Goal: Task Accomplishment & Management: Use online tool/utility

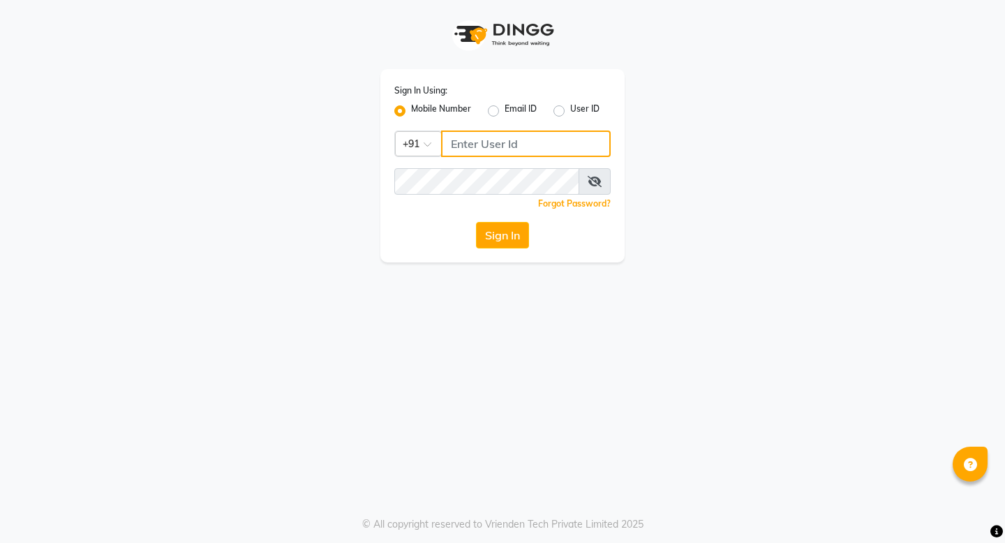
click at [488, 142] on input "Username" at bounding box center [526, 144] width 170 height 27
type input "8948573904"
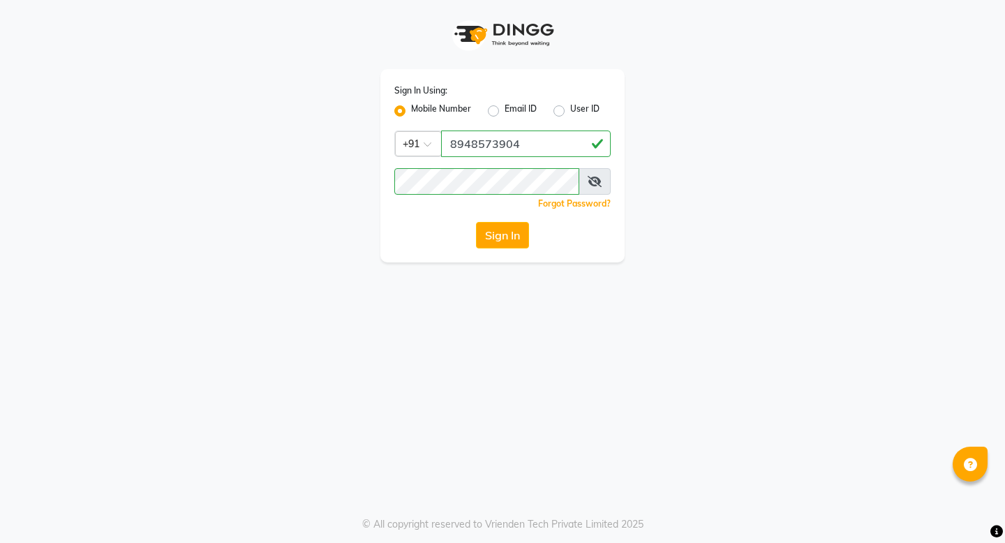
click at [484, 249] on div "Sign In Using: Mobile Number Email ID User ID Country Code × +91 8948573904 Rem…" at bounding box center [502, 165] width 244 height 193
click at [489, 241] on button "Sign In" at bounding box center [502, 235] width 53 height 27
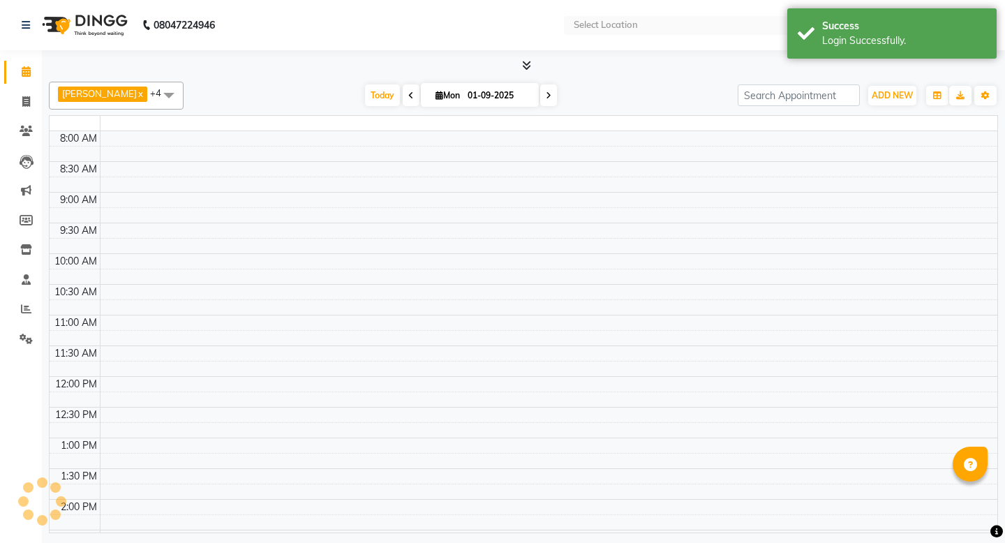
select select "en"
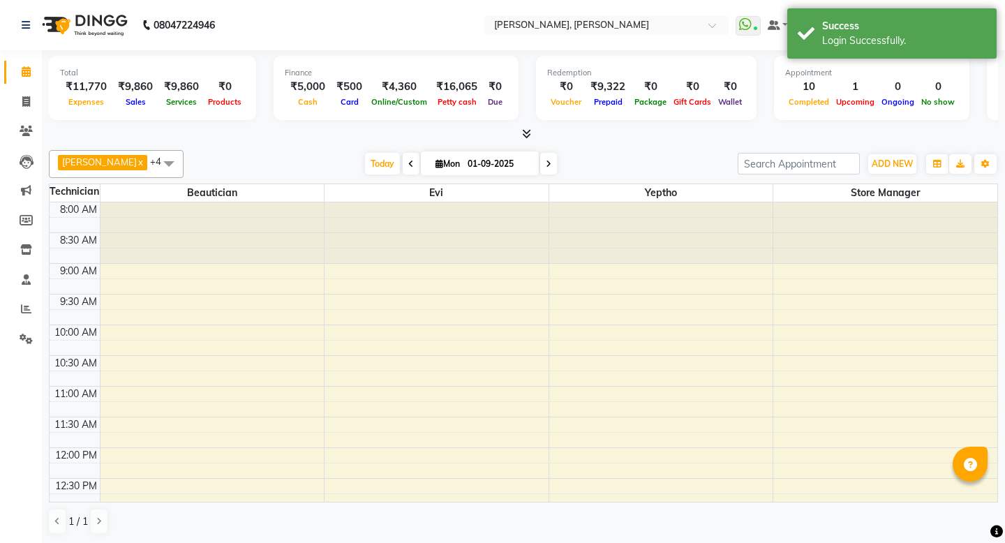
click at [529, 133] on icon at bounding box center [526, 133] width 9 height 10
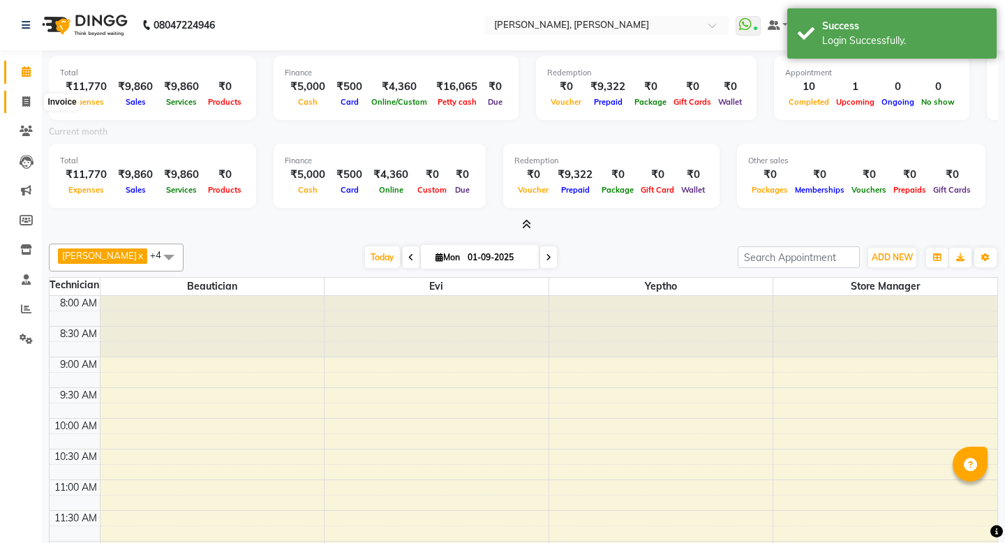
click at [21, 98] on span at bounding box center [26, 102] width 24 height 16
select select "service"
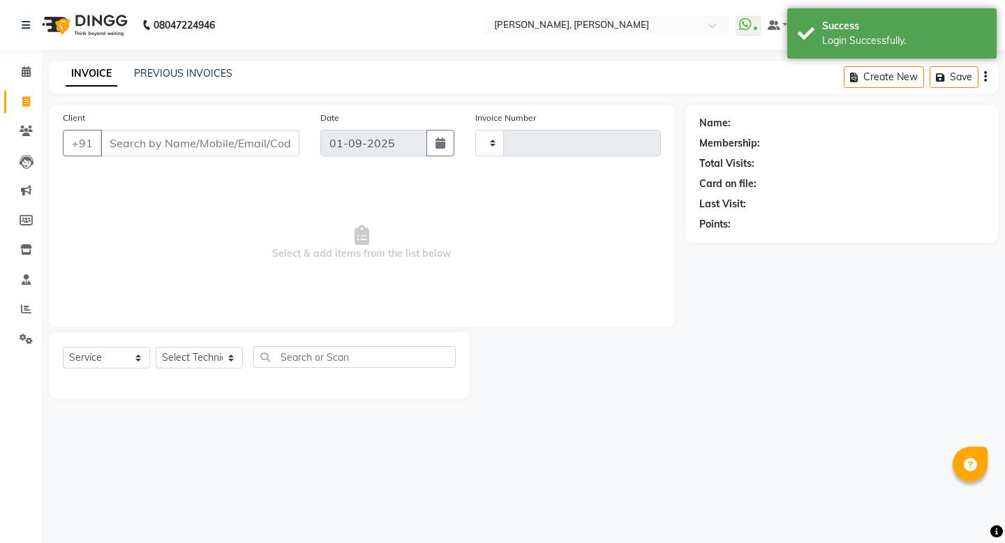
type input "1297"
select select "7173"
click at [192, 75] on link "PREVIOUS INVOICES" at bounding box center [183, 73] width 98 height 13
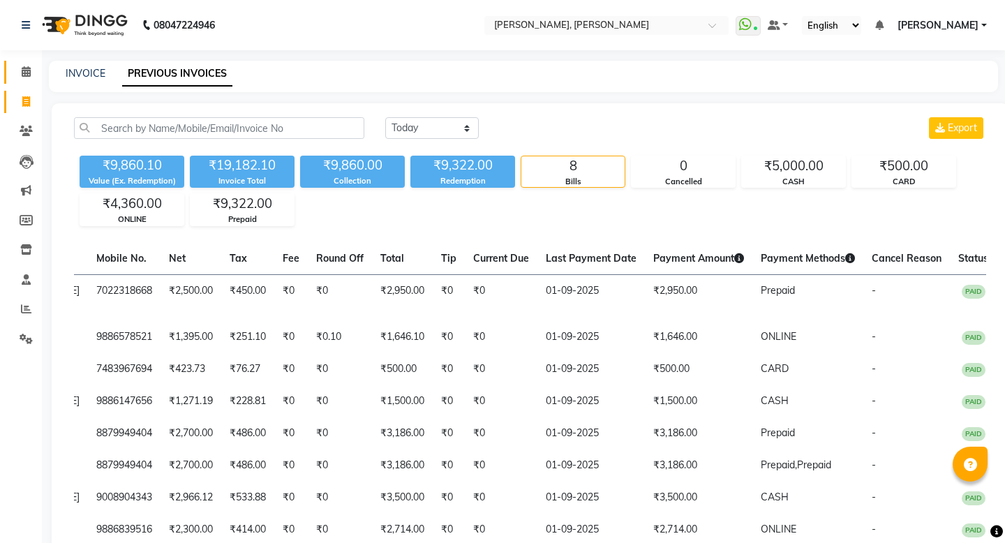
click at [30, 81] on link "Calendar" at bounding box center [20, 72] width 33 height 23
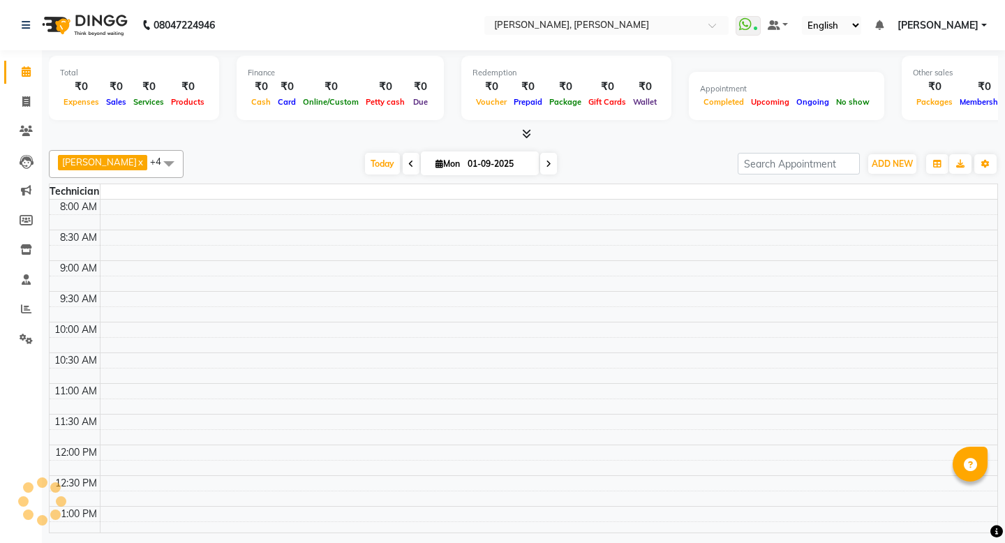
scroll to position [594, 0]
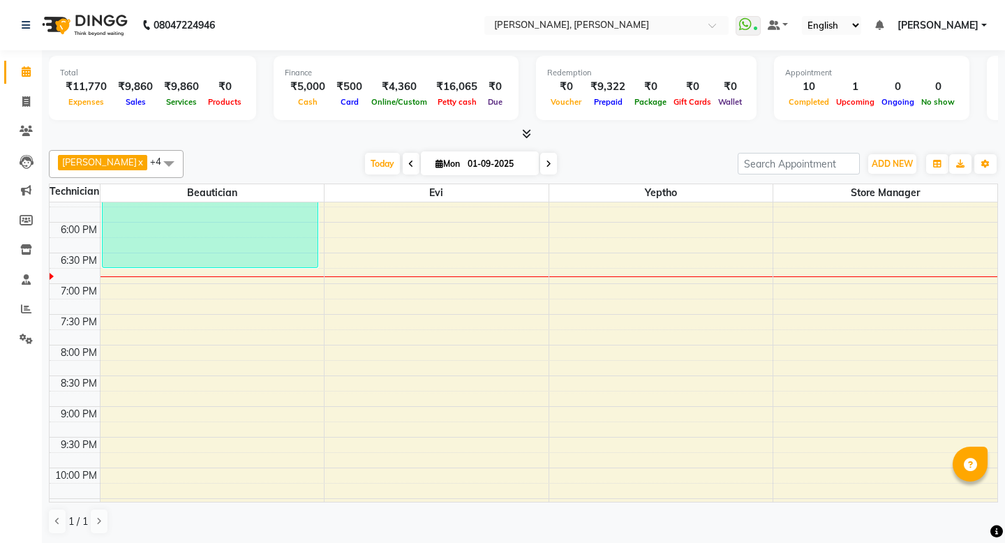
click at [529, 132] on icon at bounding box center [526, 133] width 9 height 10
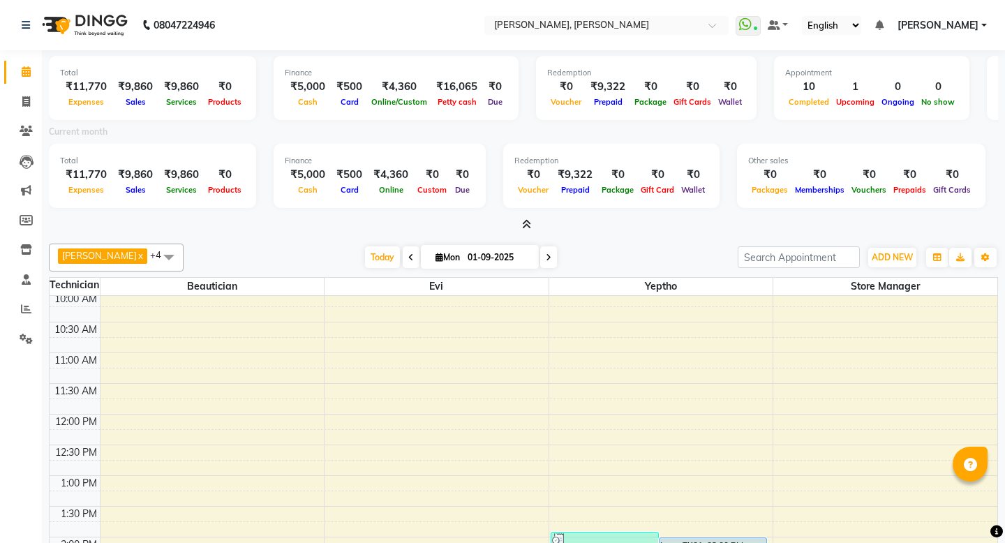
scroll to position [0, 0]
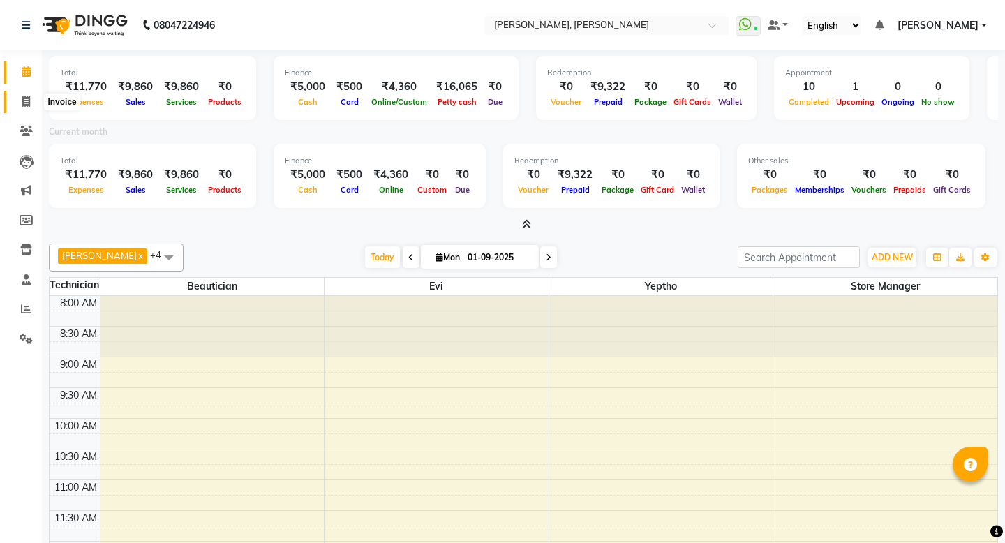
click at [24, 100] on icon at bounding box center [26, 101] width 8 height 10
select select "service"
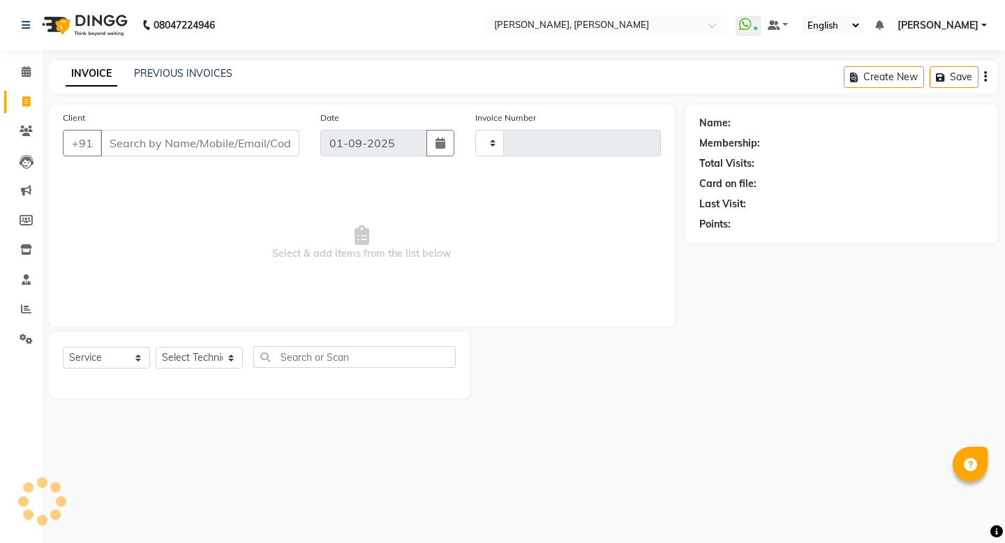
type input "1297"
select select "7173"
click at [166, 75] on link "PREVIOUS INVOICES" at bounding box center [183, 73] width 98 height 13
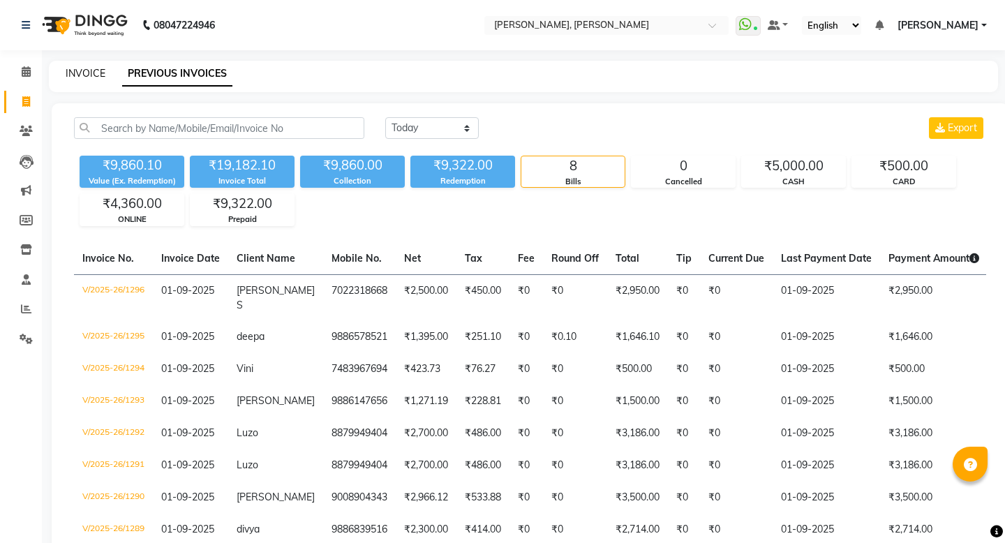
click at [98, 68] on link "INVOICE" at bounding box center [86, 73] width 40 height 13
select select "7173"
select select "service"
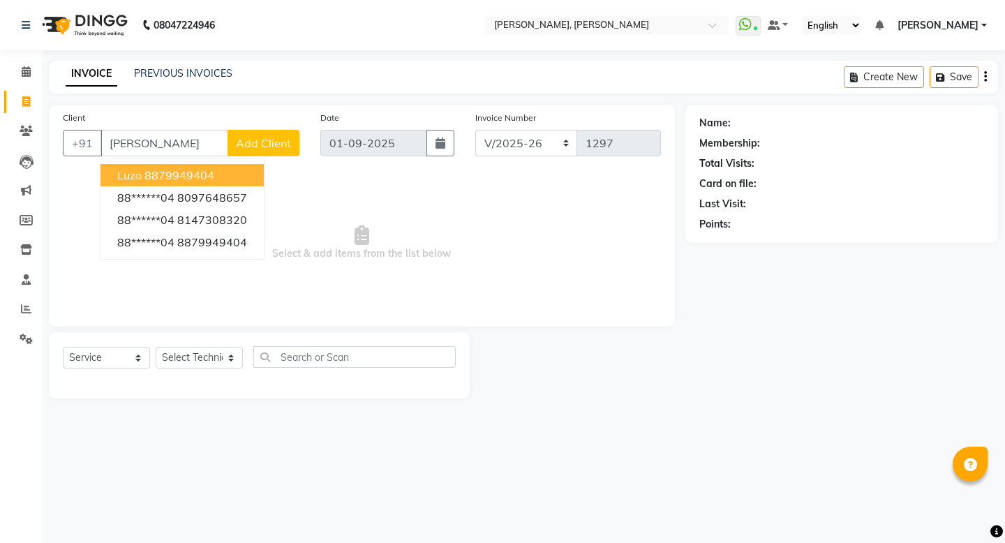
click at [154, 177] on ngb-highlight "8879949404" at bounding box center [179, 175] width 70 height 14
type input "8879949404"
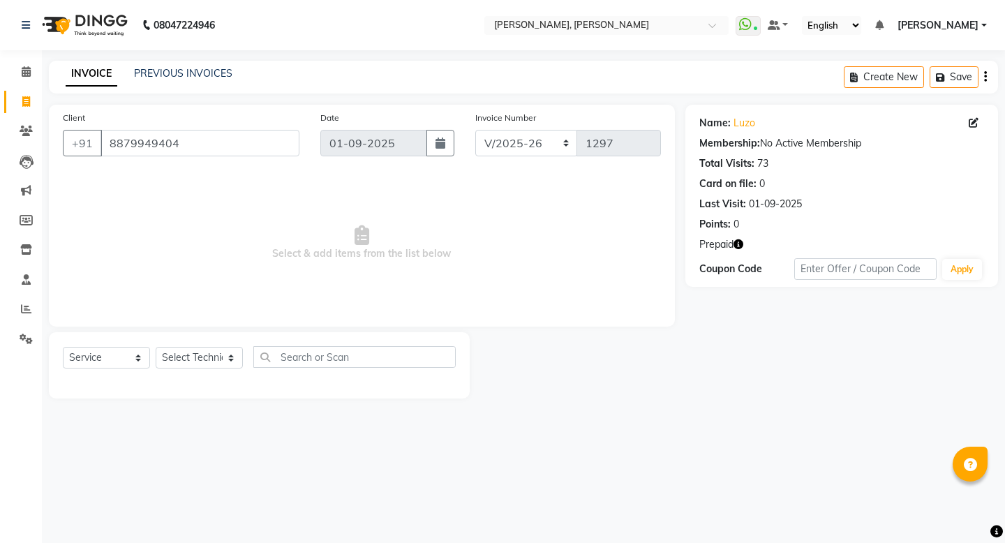
click at [739, 246] on icon "button" at bounding box center [738, 244] width 10 height 10
drag, startPoint x: 669, startPoint y: 254, endPoint x: 720, endPoint y: 255, distance: 51.0
click at [720, 255] on div "1. Luzo 10K (₹8,430.00)" at bounding box center [669, 257] width 117 height 26
click at [665, 355] on div at bounding box center [578, 365] width 216 height 66
click at [170, 76] on link "PREVIOUS INVOICES" at bounding box center [183, 73] width 98 height 13
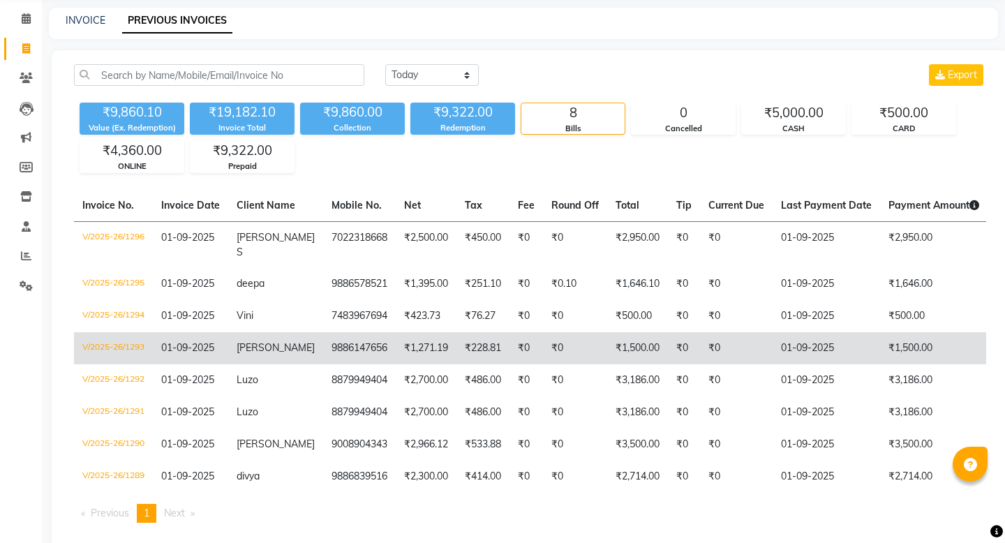
scroll to position [59, 0]
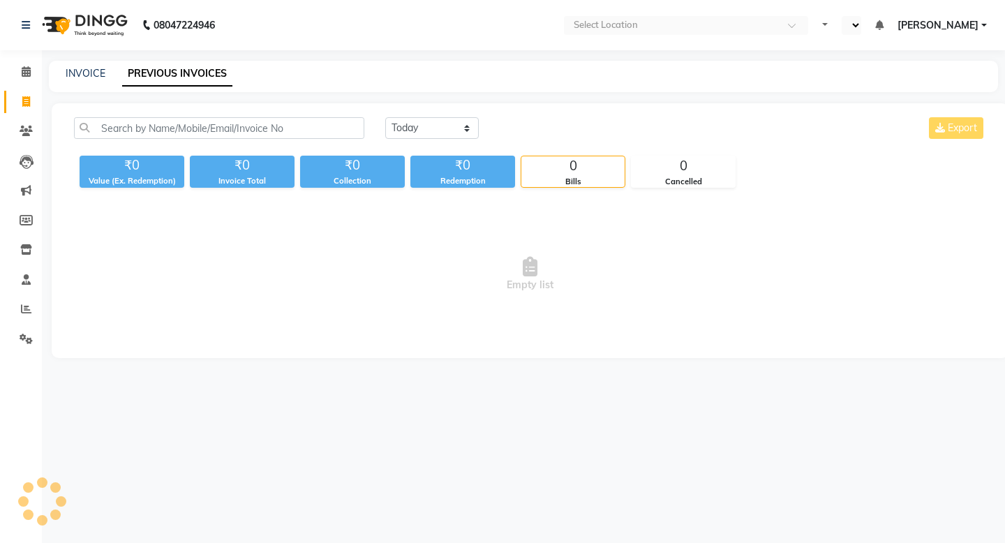
select select "en"
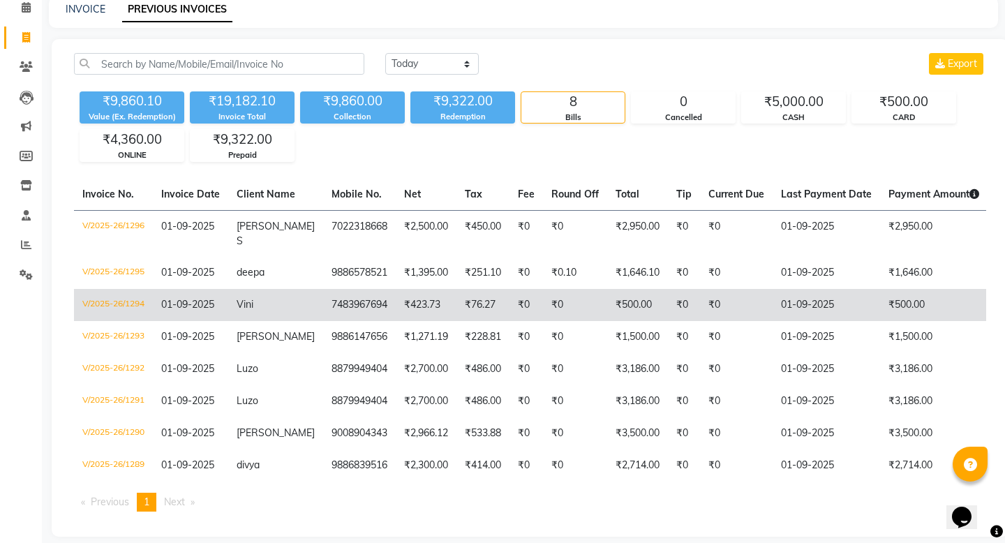
scroll to position [65, 0]
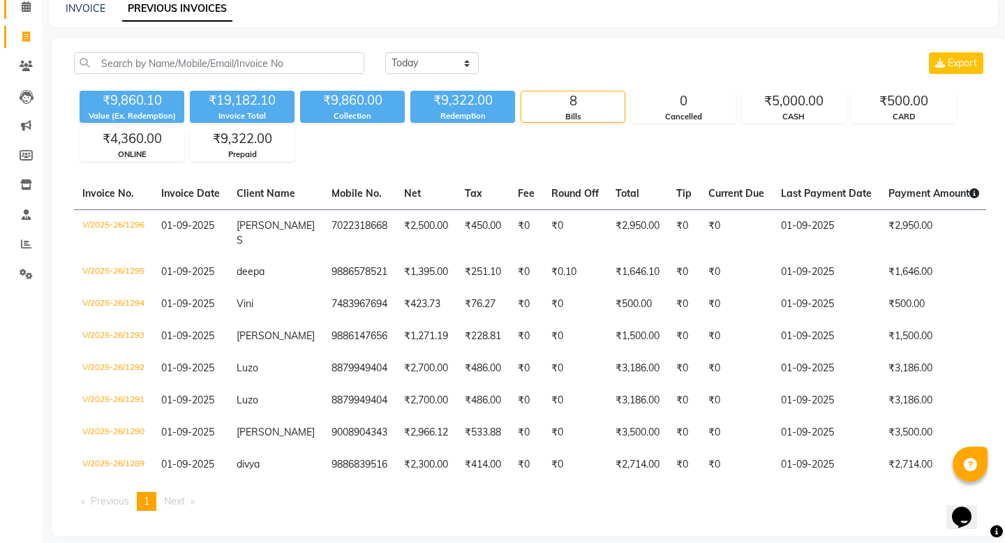
click at [22, 15] on link "Calendar" at bounding box center [20, 7] width 33 height 23
